Goal: Transaction & Acquisition: Obtain resource

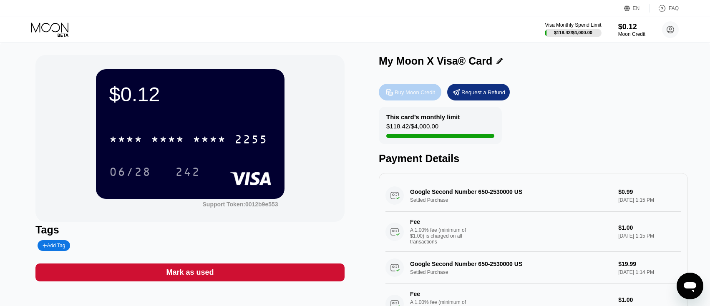
click at [400, 89] on div "Buy Moon Credit" at bounding box center [415, 92] width 40 height 7
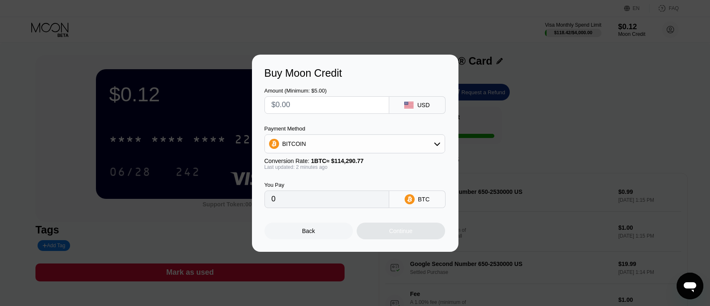
click at [299, 136] on div "BITCOIN" at bounding box center [355, 143] width 181 height 19
click at [300, 141] on div "BITCOIN" at bounding box center [294, 144] width 24 height 7
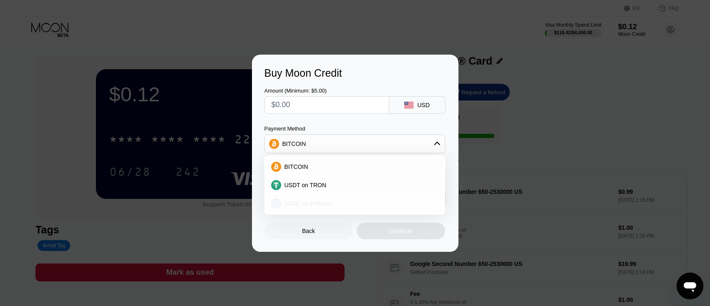
click at [300, 208] on div "USDC on Polygon" at bounding box center [355, 203] width 176 height 17
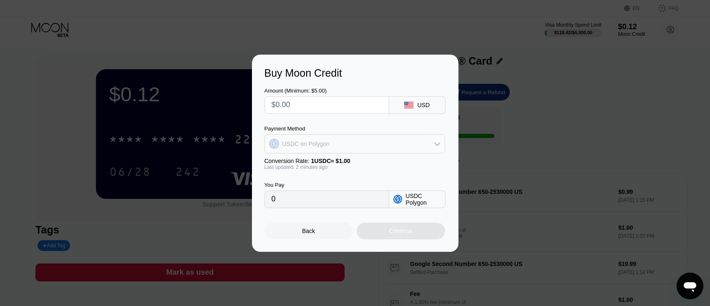
click at [309, 142] on div "USDC on Polygon" at bounding box center [306, 144] width 48 height 7
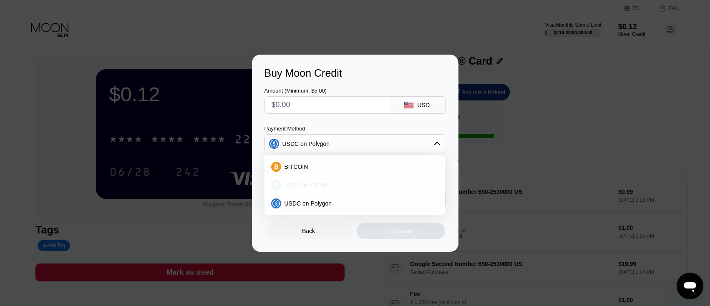
click at [310, 181] on div "USDT on TRON" at bounding box center [355, 185] width 176 height 17
type input "0.00"
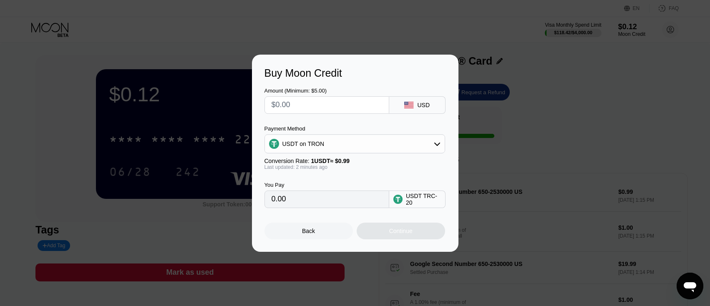
click at [309, 108] on input "text" at bounding box center [327, 105] width 111 height 17
click at [282, 103] on input "text" at bounding box center [327, 105] width 111 height 17
type input "$3"
type input "3.03"
type input "$37"
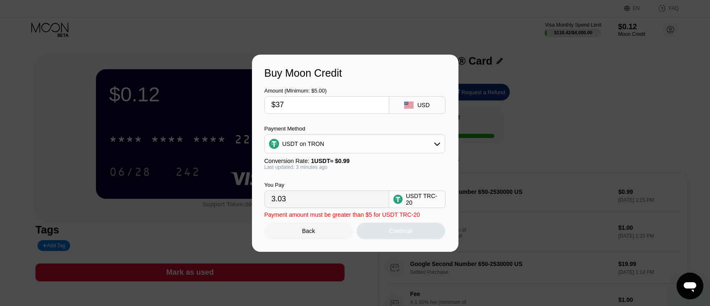
type input "37.37"
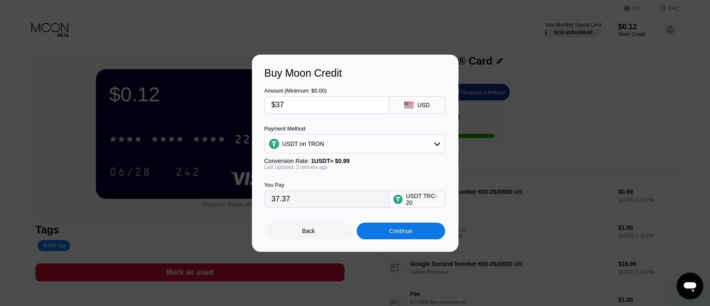
type input "$37"
click at [380, 228] on div "Continue" at bounding box center [401, 231] width 88 height 17
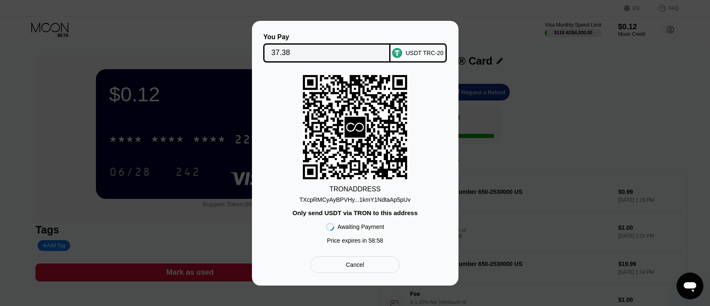
click at [373, 199] on div "TXcpRMCyAyBPVHy...1kmY1NdtaAp5pUv" at bounding box center [355, 199] width 111 height 7
click at [430, 277] on div "You Pay 37.38 USDT TRC-20 TRON ADDRESS TXcpRMCyAyBPVHy...1kmY1NdtaAp5pUv Only s…" at bounding box center [355, 153] width 207 height 265
click at [437, 268] on div "Cancel" at bounding box center [355, 265] width 181 height 17
click at [282, 270] on div "Cancel" at bounding box center [355, 265] width 181 height 17
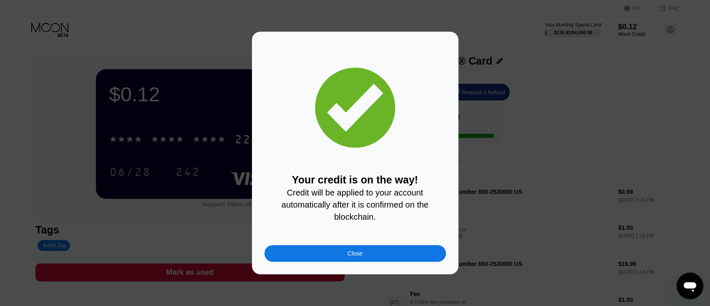
click at [432, 275] on div at bounding box center [358, 153] width 716 height 306
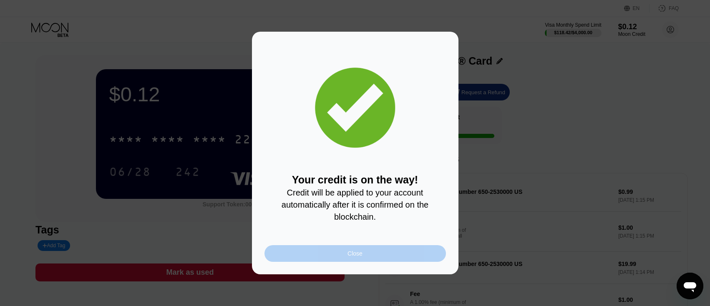
click at [436, 251] on div "Close" at bounding box center [355, 253] width 181 height 17
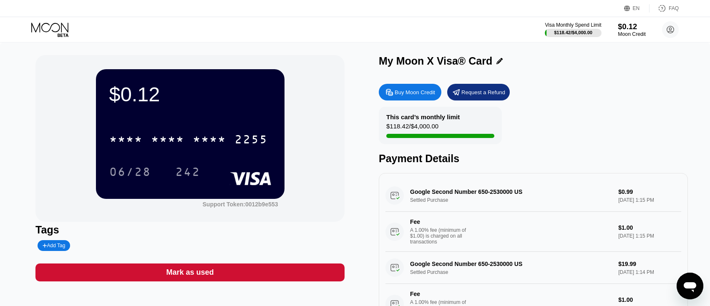
click at [635, 27] on div "$0.12" at bounding box center [632, 26] width 28 height 9
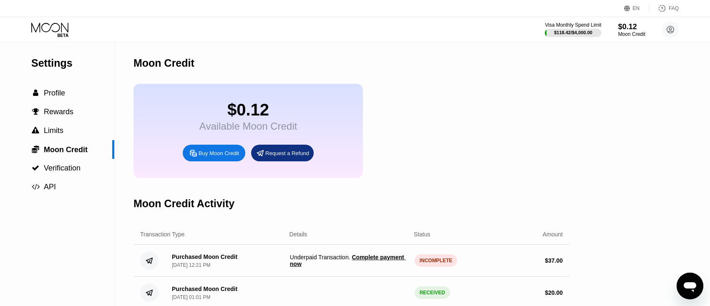
click at [701, 136] on div "Settings  Profile  Rewards  Limits  Moon Credit  Verification  API Moon C…" at bounding box center [355, 305] width 710 height 524
click at [342, 265] on span "Claim $36.63 of Moon Credit" at bounding box center [350, 264] width 78 height 7
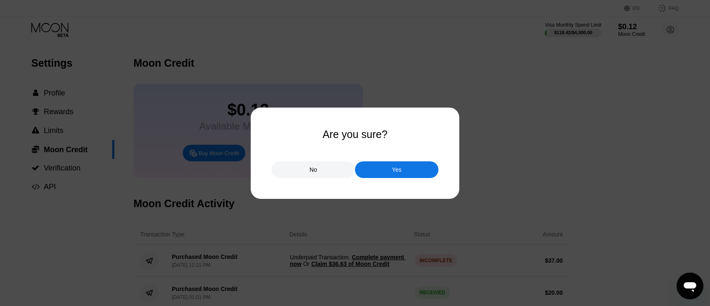
click at [395, 173] on div "Yes" at bounding box center [397, 170] width 10 height 8
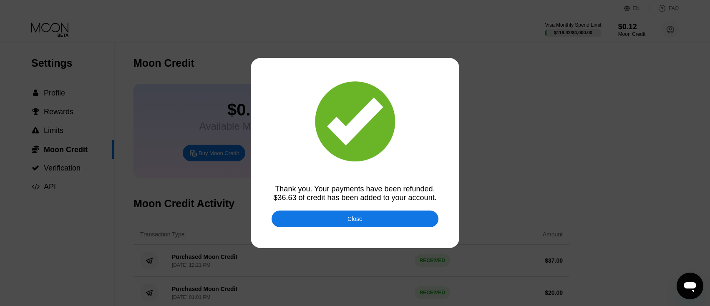
click at [328, 224] on div "Close" at bounding box center [355, 219] width 167 height 17
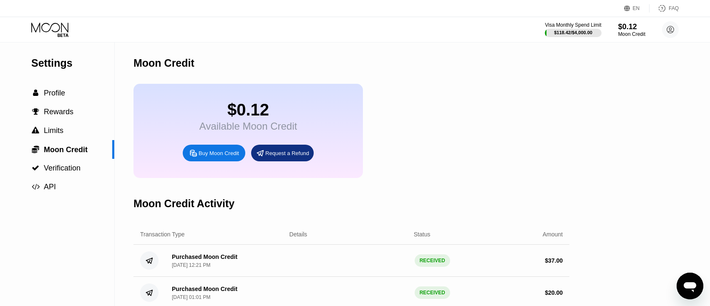
click at [329, 219] on div "Moon Credit Activity" at bounding box center [352, 203] width 436 height 41
click at [58, 96] on span "Profile" at bounding box center [54, 93] width 21 height 8
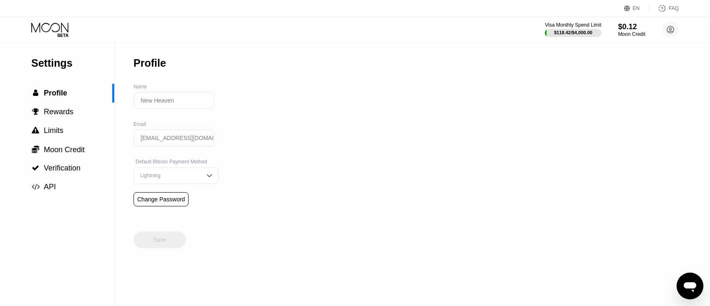
click at [64, 31] on icon at bounding box center [50, 30] width 39 height 15
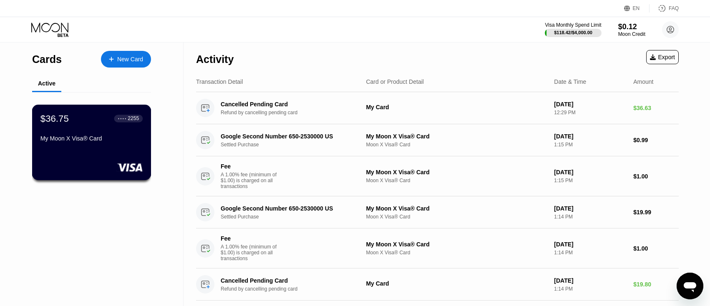
click at [101, 138] on div "My Moon X Visa® Card" at bounding box center [91, 138] width 102 height 7
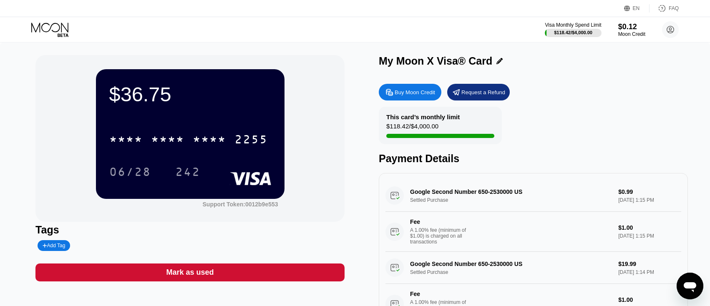
click at [680, 78] on div "My Moon X Visa® Card Buy Moon Credit Request a Refund This card’s monthly limit…" at bounding box center [533, 187] width 309 height 264
click at [10, 87] on div "$36.75 * * * * * * * * * * * * 2255 06/28 242 Support Token: 0012b9e553 Tags Ad…" at bounding box center [355, 191] width 710 height 297
